Goal: Information Seeking & Learning: Find specific fact

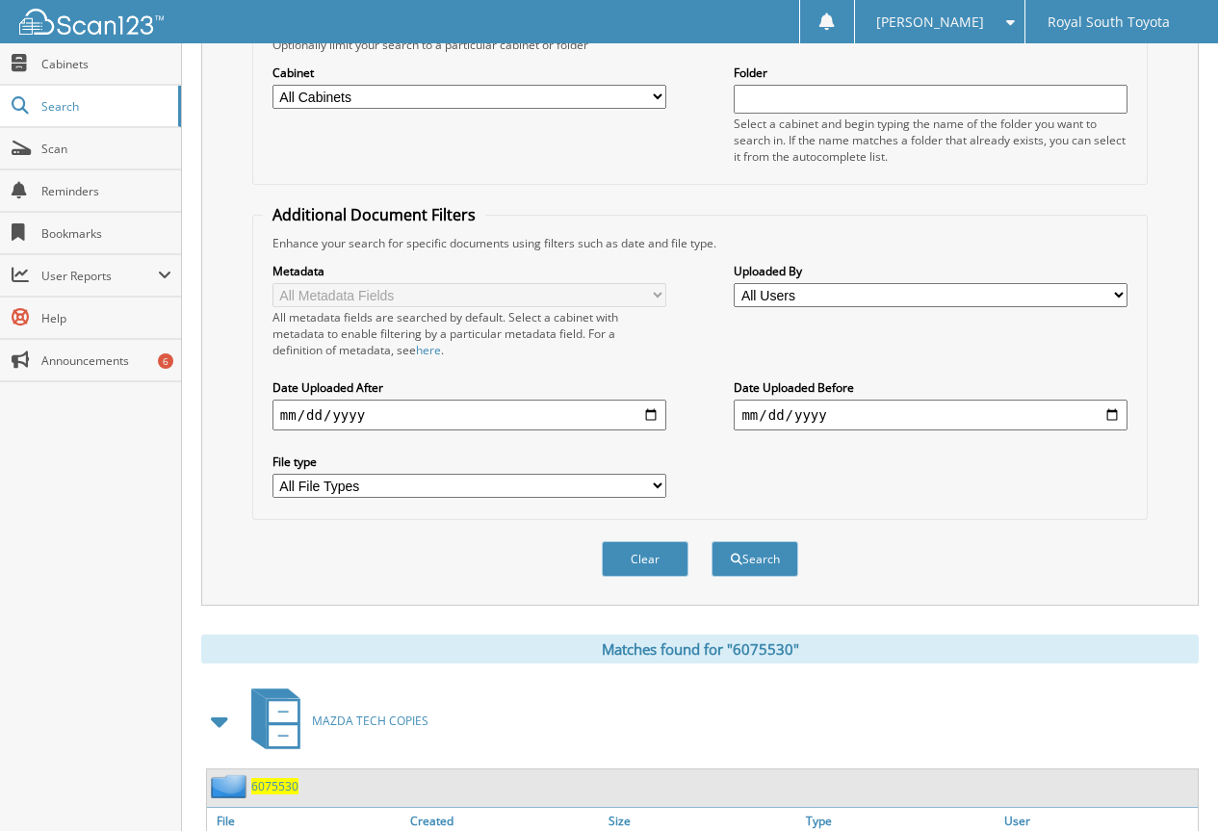
scroll to position [96, 0]
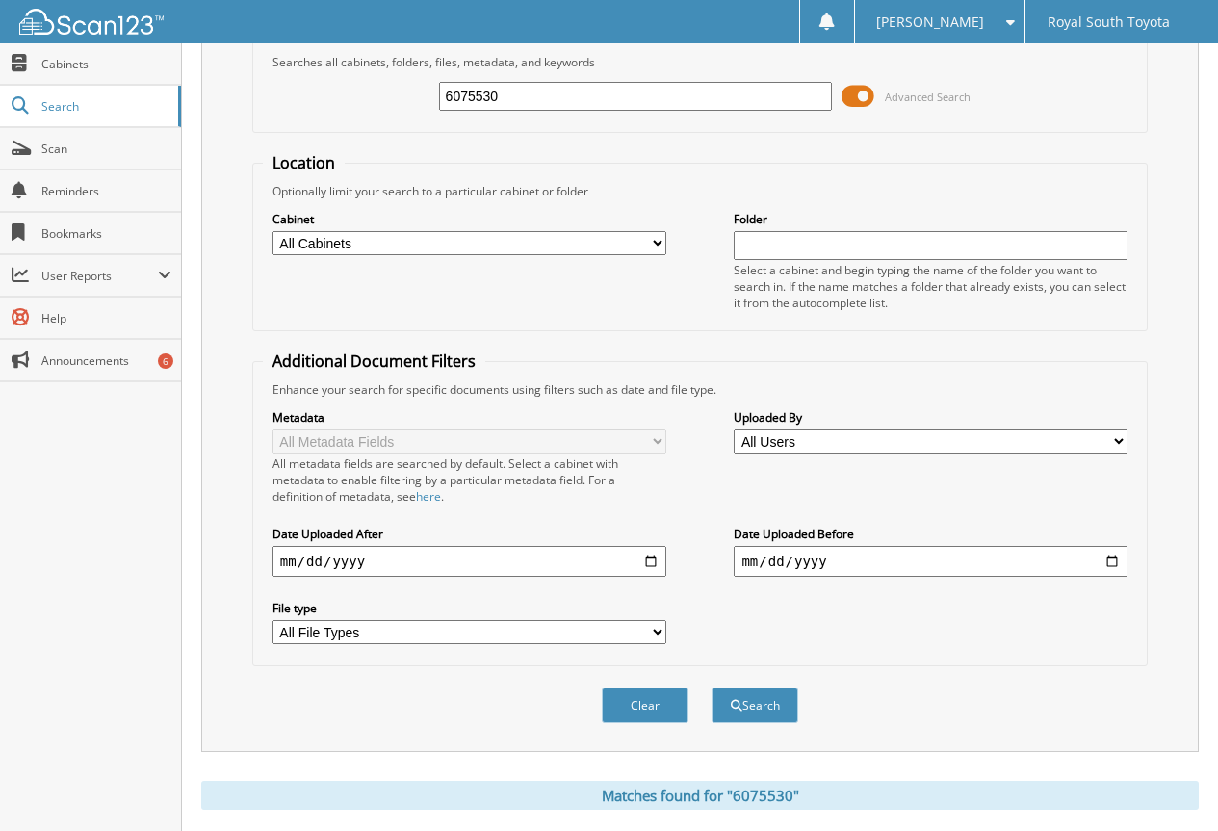
click at [473, 104] on input "6075530" at bounding box center [636, 96] width 394 height 29
paste input "95"
type input "6075595"
click at [711, 687] on button "Search" at bounding box center [754, 705] width 87 height 36
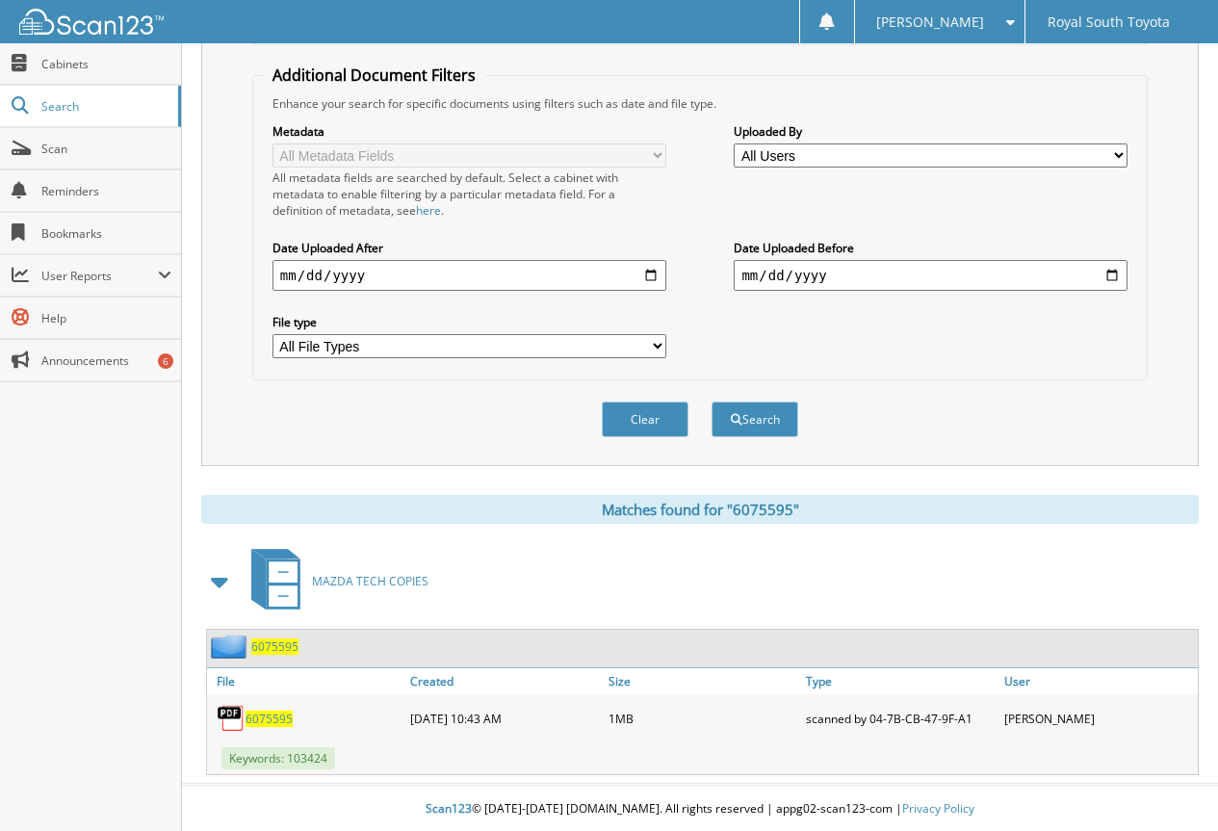
scroll to position [385, 0]
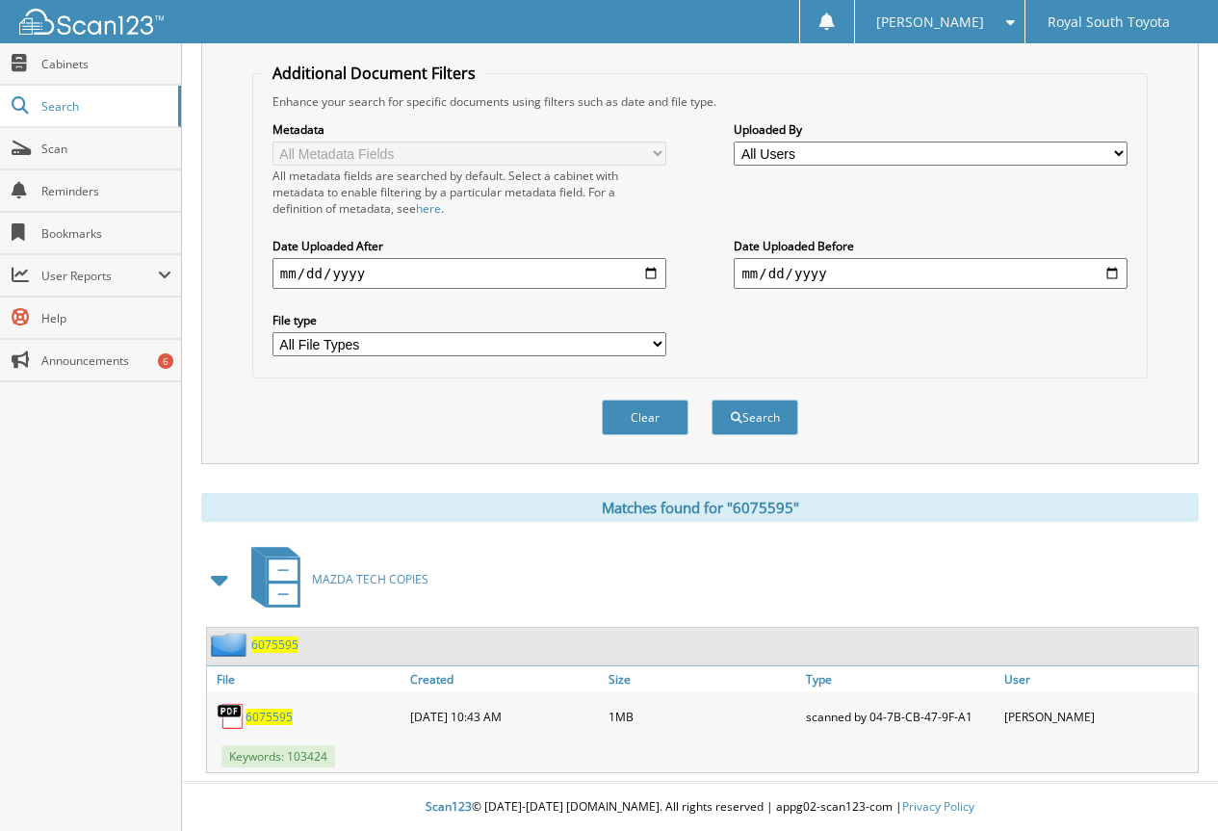
click at [259, 716] on span "6075595" at bounding box center [268, 717] width 47 height 16
click at [738, 509] on div "Matches found for "6075595"" at bounding box center [699, 507] width 997 height 29
click at [840, 513] on div "Matches found for "6075595"" at bounding box center [699, 507] width 997 height 29
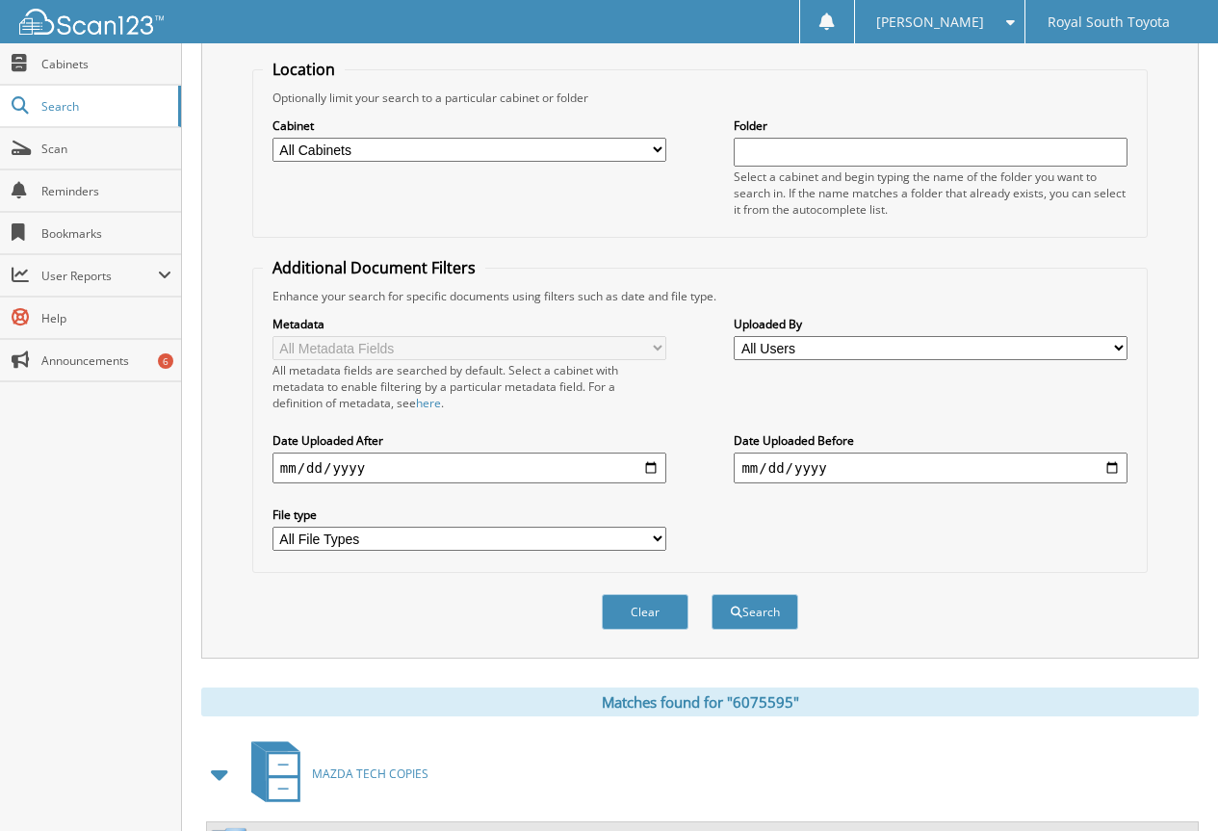
scroll to position [0, 0]
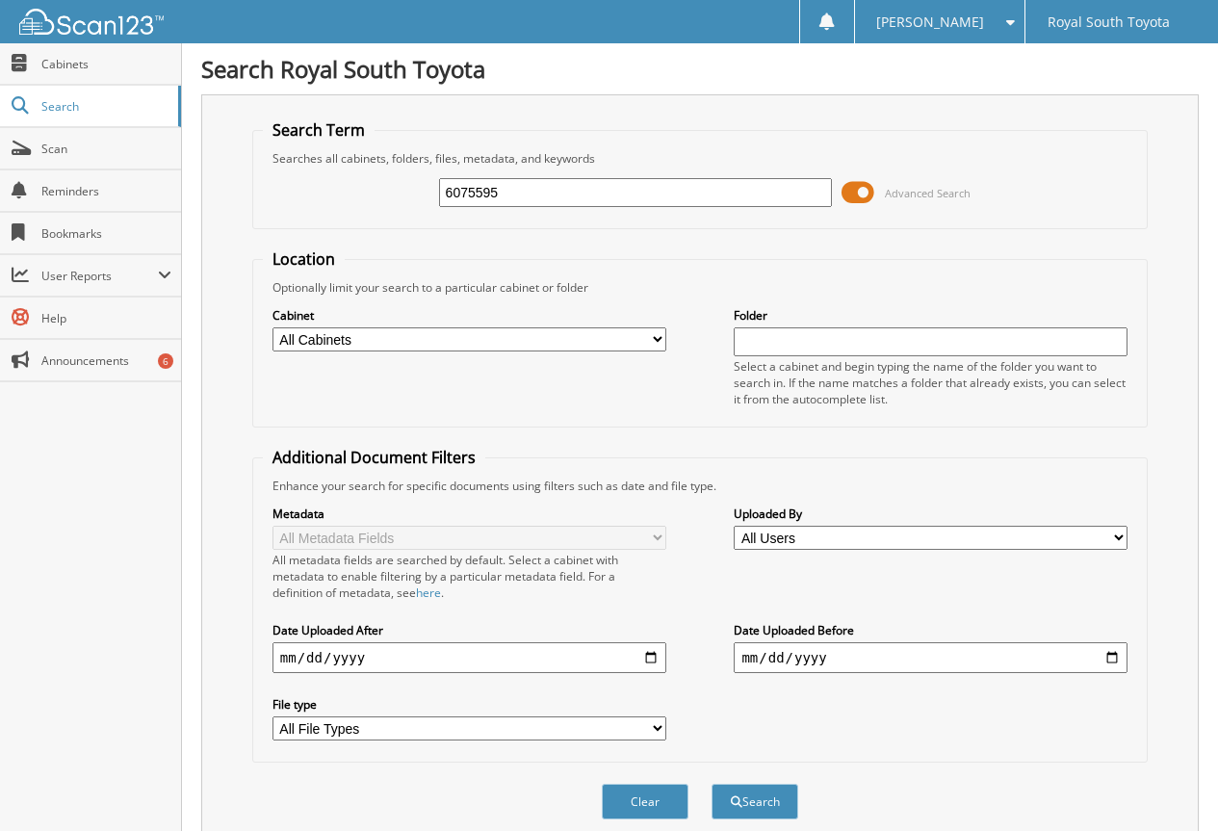
click at [475, 207] on div "6075595" at bounding box center [636, 192] width 394 height 33
click at [469, 201] on input "6075595" at bounding box center [636, 192] width 394 height 29
paste input "6074794"
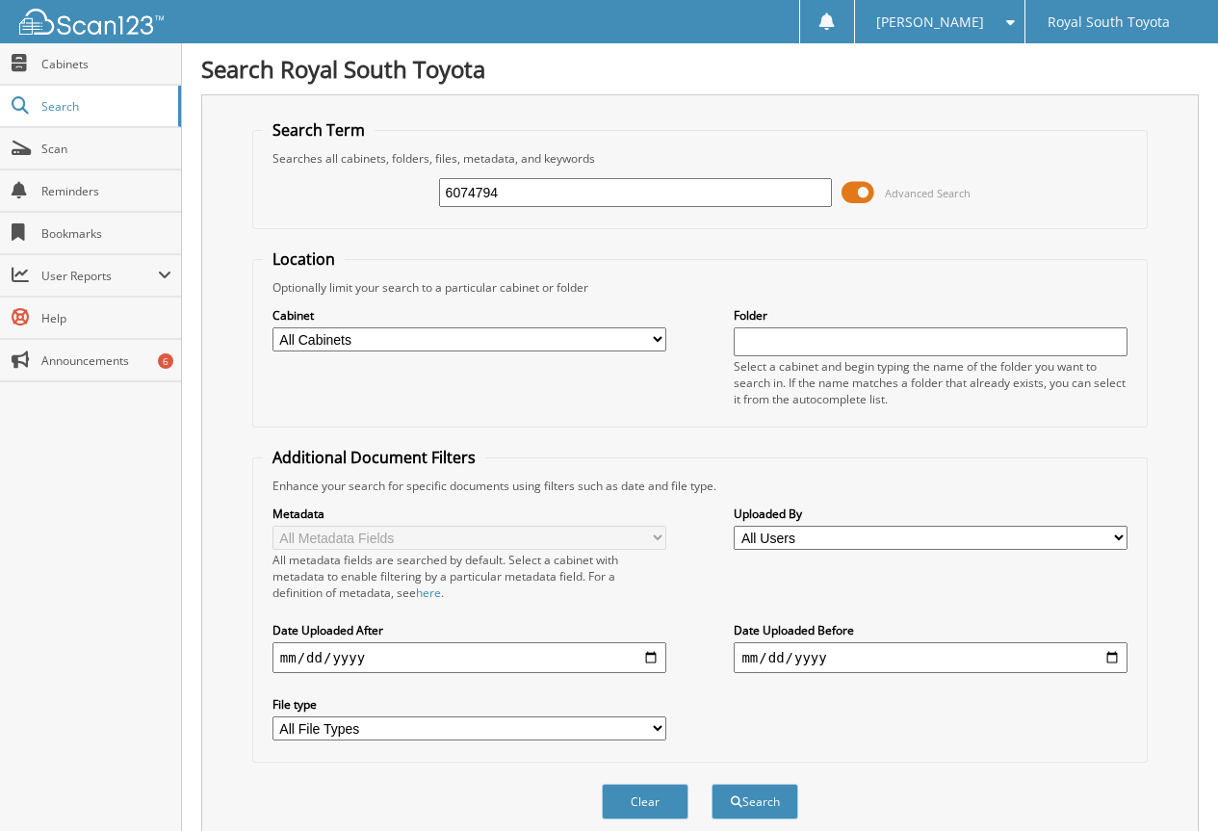
type input "6074794"
click at [711, 784] on button "Search" at bounding box center [754, 802] width 87 height 36
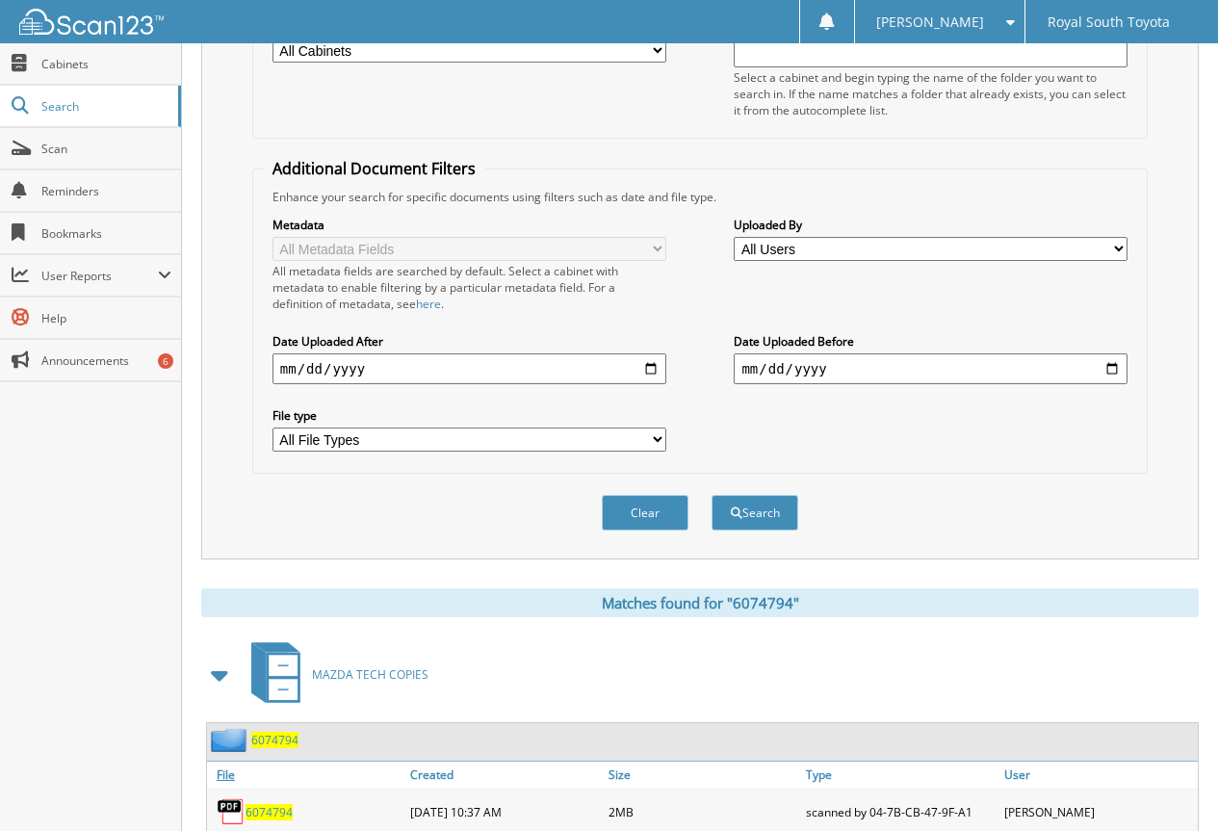
scroll to position [385, 0]
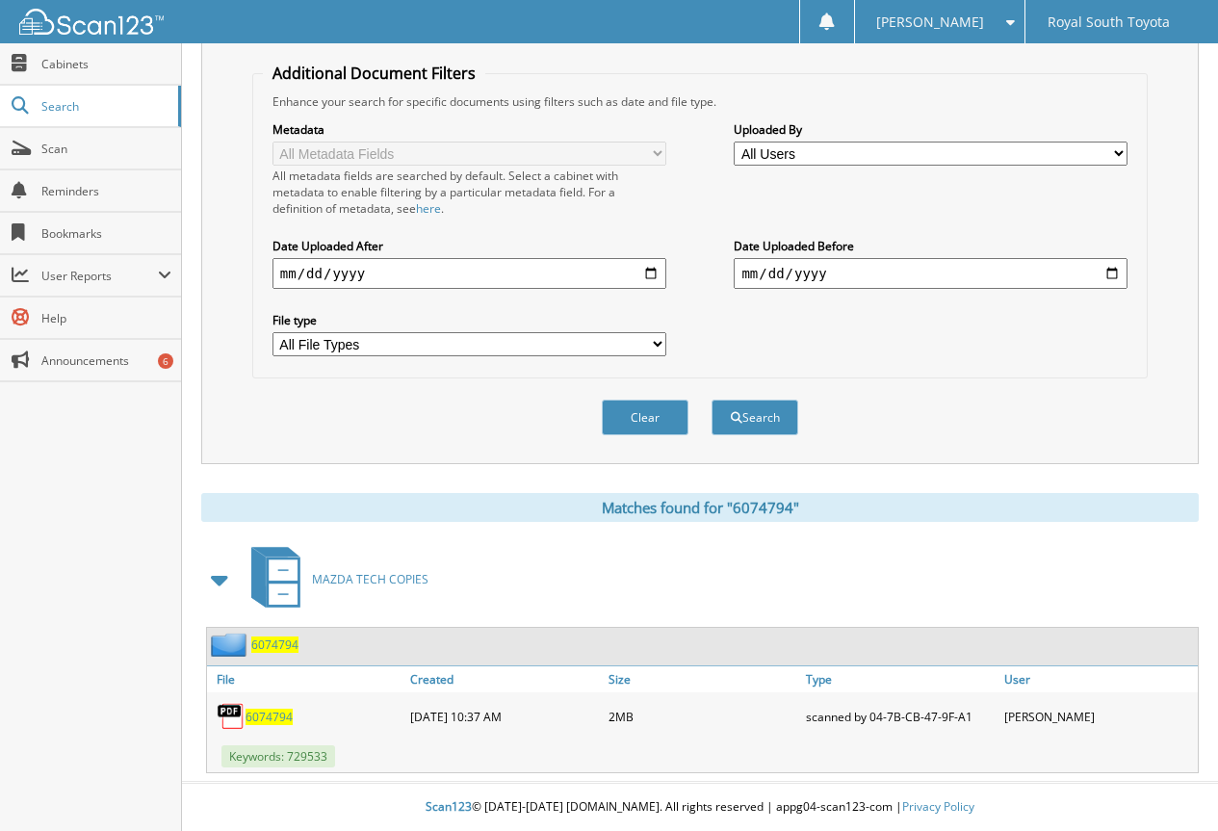
click at [265, 719] on span "6074794" at bounding box center [268, 717] width 47 height 16
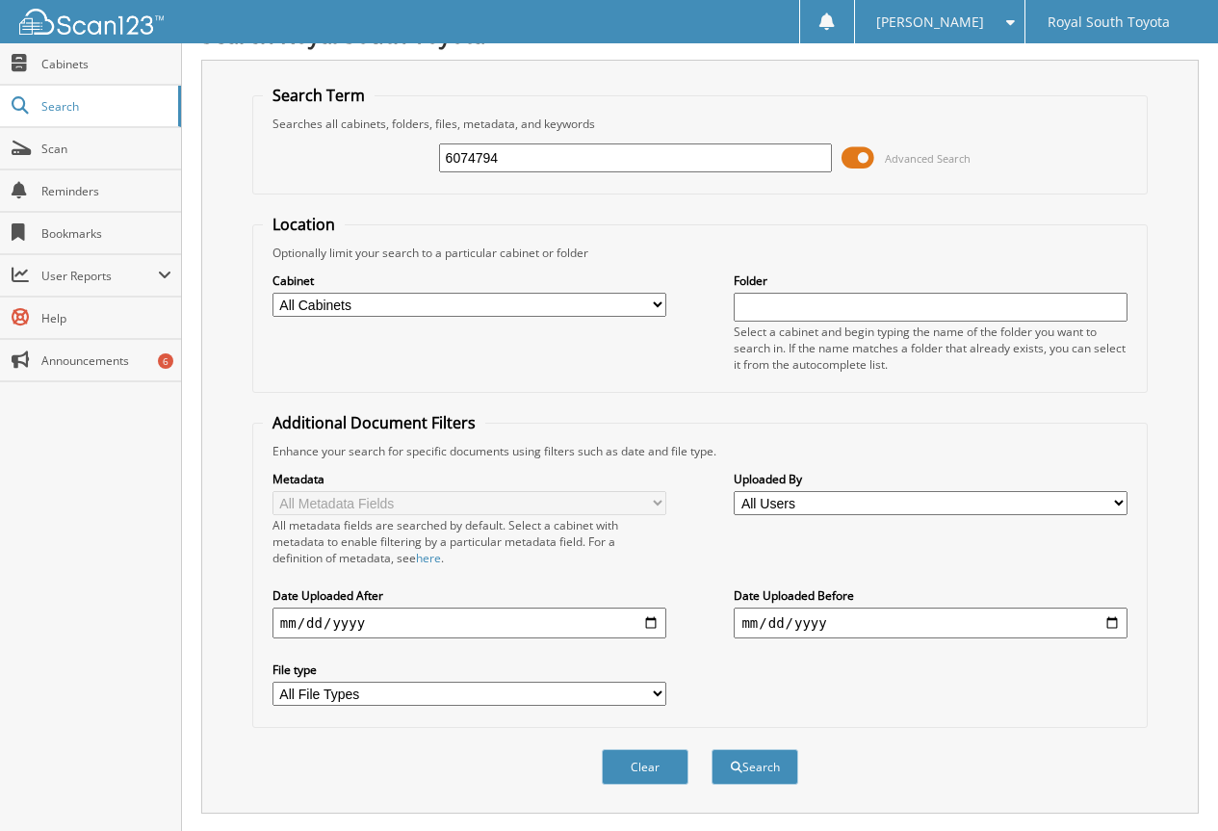
scroll to position [0, 0]
